Goal: Information Seeking & Learning: Learn about a topic

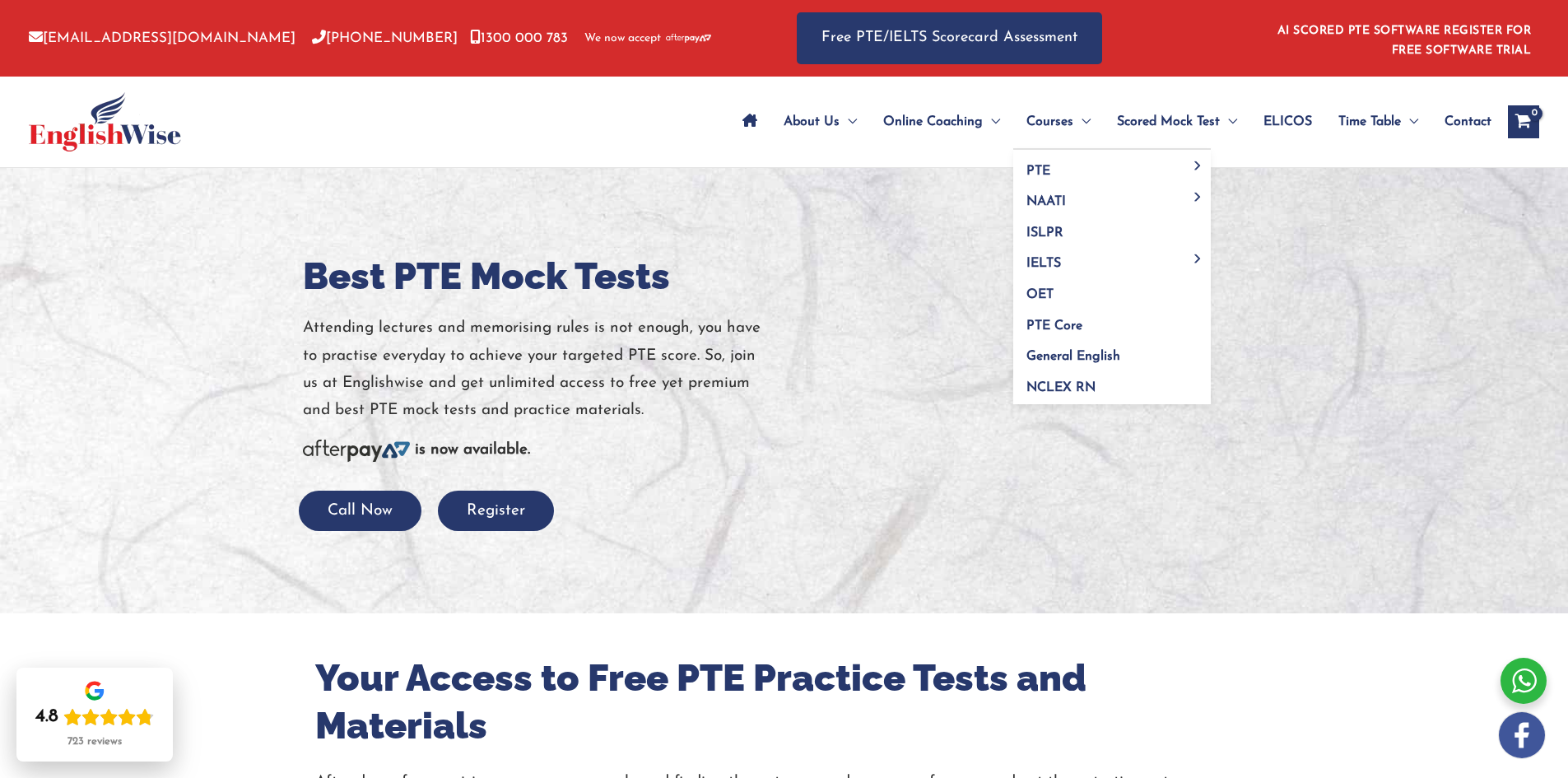
click at [1058, 120] on span "Courses" at bounding box center [1049, 122] width 47 height 58
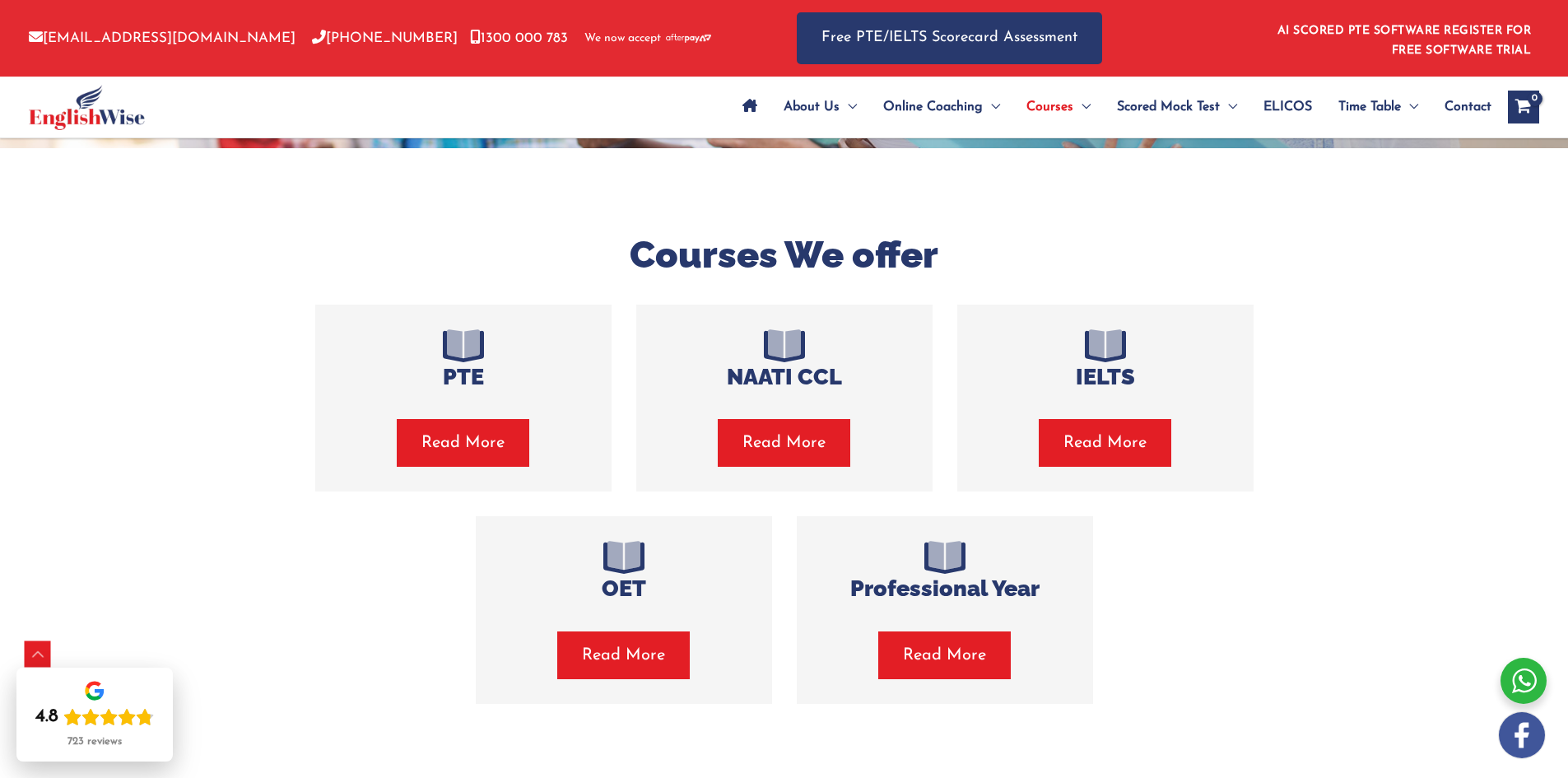
scroll to position [247, 0]
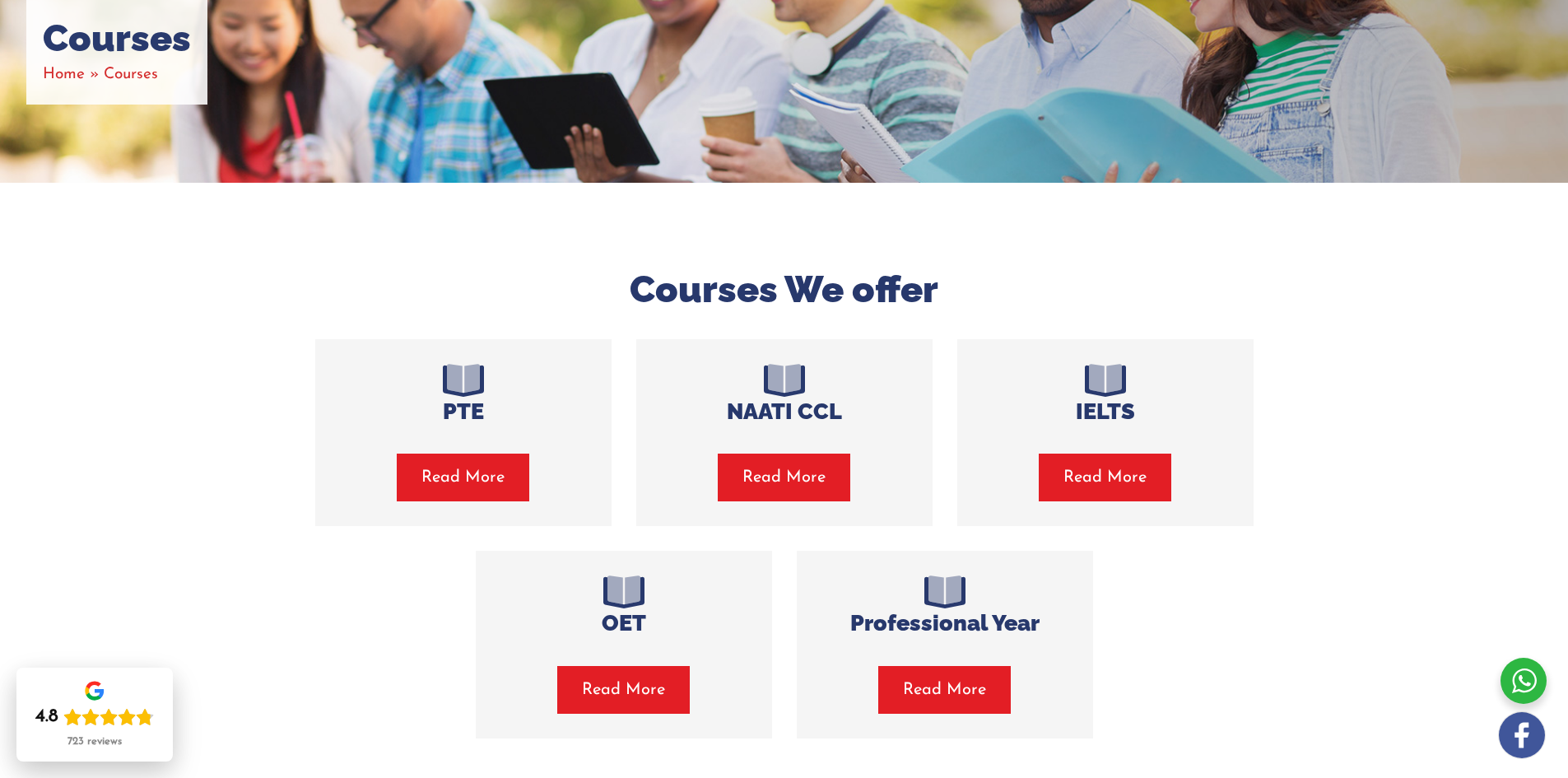
click at [448, 483] on span "Read More" at bounding box center [463, 477] width 83 height 23
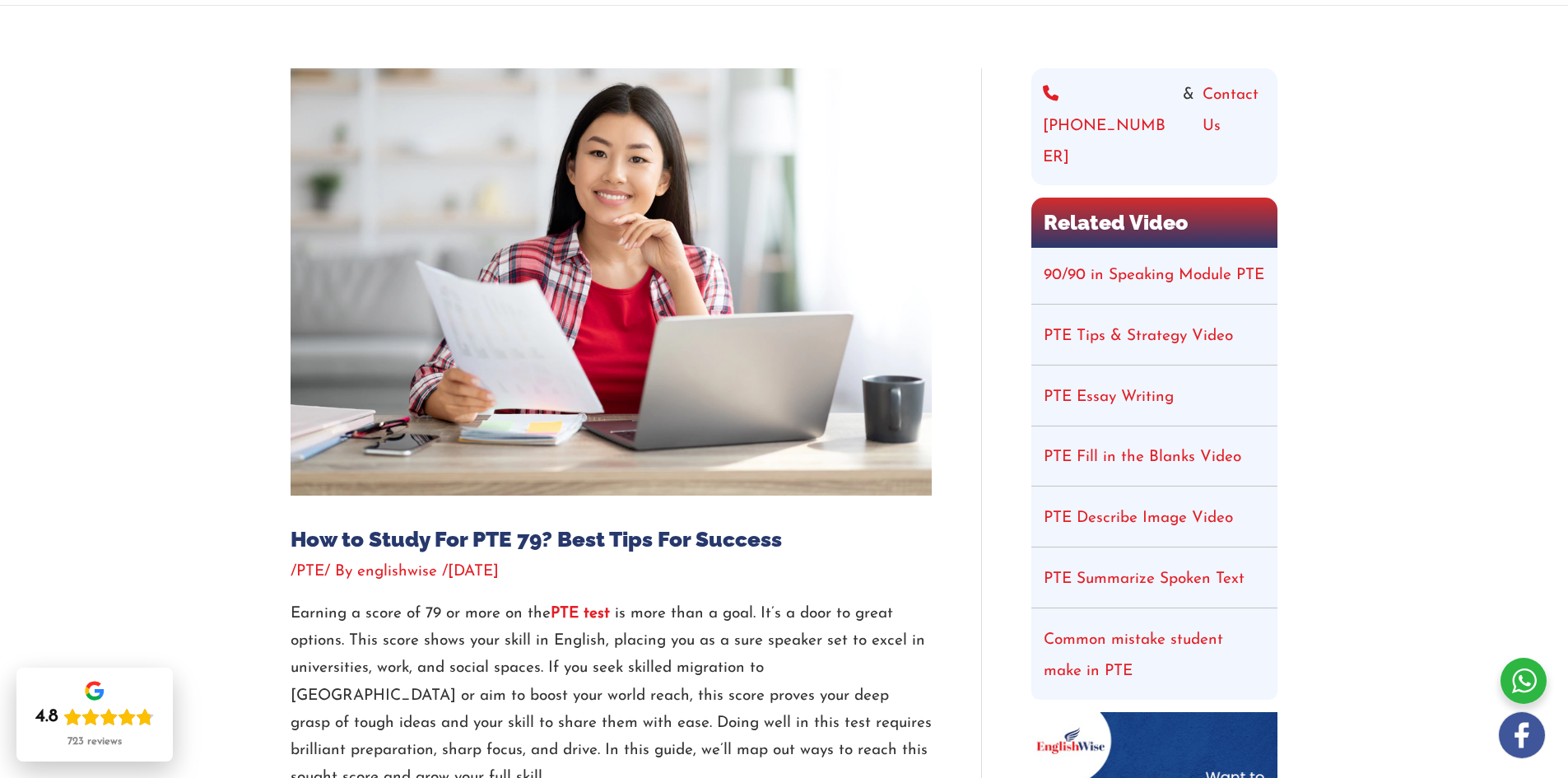
scroll to position [82, 0]
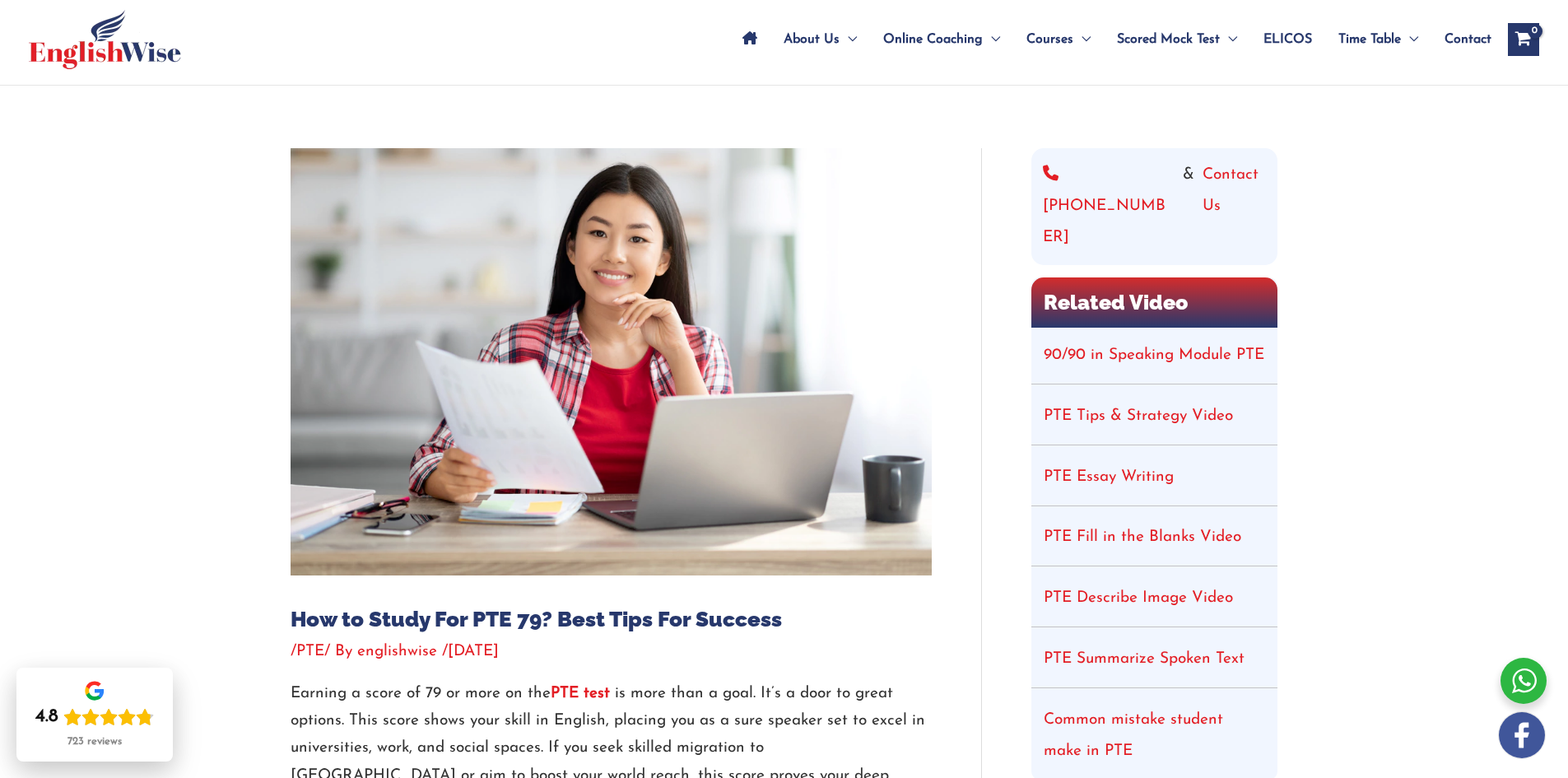
click at [1136, 347] on link "90/90 in Speaking Module PTE" at bounding box center [1154, 355] width 220 height 15
